Goal: Transaction & Acquisition: Subscribe to service/newsletter

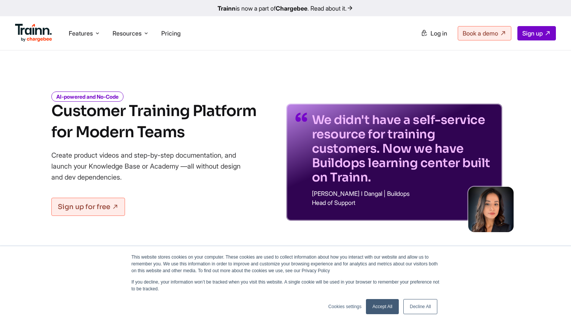
click at [88, 155] on p "Create product videos and step-by-step documentation, and launch your Knowledge…" at bounding box center [151, 166] width 200 height 33
click at [158, 150] on p "Create product videos and step-by-step documentation, and launch your Knowledge…" at bounding box center [151, 166] width 200 height 33
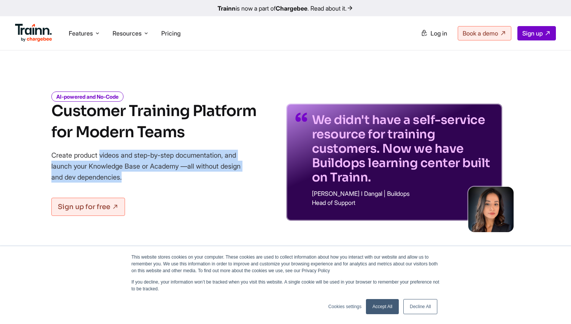
click at [109, 168] on p "Create product videos and step-by-step documentation, and launch your Knowledge…" at bounding box center [151, 166] width 200 height 33
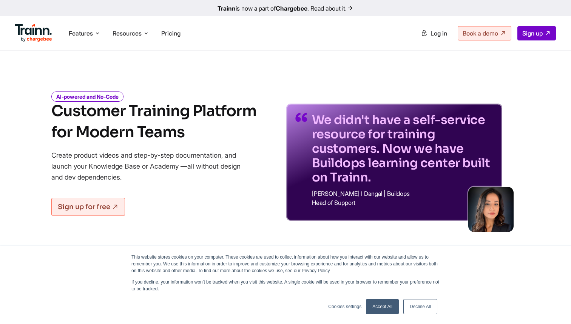
click at [109, 168] on p "Create product videos and step-by-step documentation, and launch your Knowledge…" at bounding box center [151, 166] width 200 height 33
click at [110, 179] on p "Create product videos and step-by-step documentation, and launch your Knowledge…" at bounding box center [151, 166] width 200 height 33
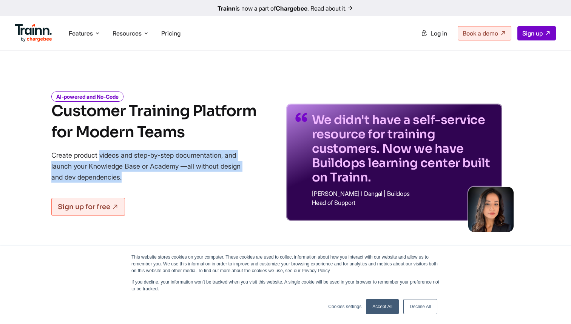
click at [295, 8] on b "Chargebee" at bounding box center [292, 9] width 32 height 8
click at [92, 210] on link "Sign up for free" at bounding box center [88, 207] width 74 height 18
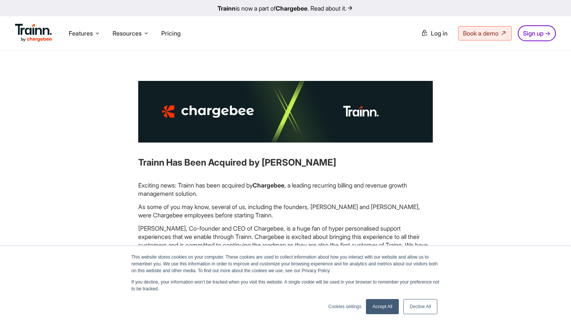
scroll to position [20, 0]
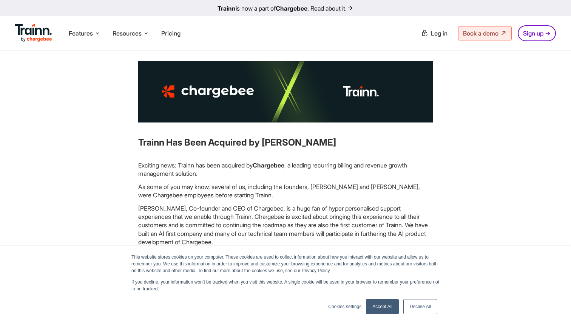
click at [392, 306] on link "Accept All" at bounding box center [382, 306] width 33 height 15
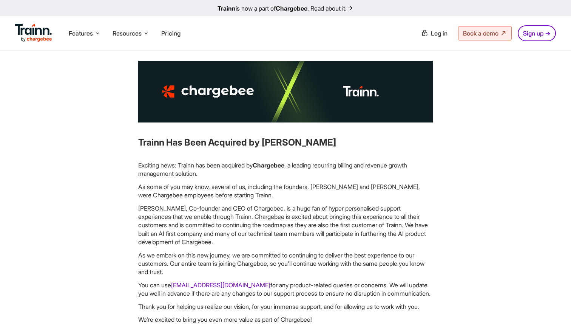
scroll to position [0, 0]
click at [274, 211] on p "[PERSON_NAME], Co-founder and CEO of Chargebee, is a huge fan of hyper personal…" at bounding box center [285, 225] width 295 height 42
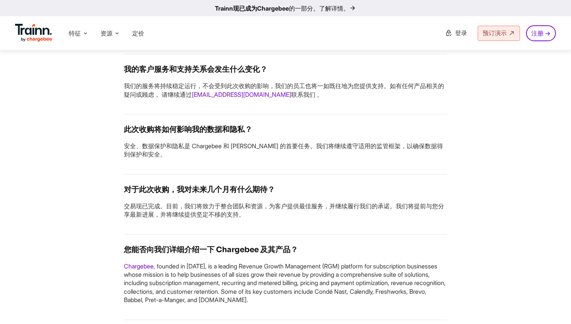
scroll to position [673, 0]
